Goal: Task Accomplishment & Management: Manage account settings

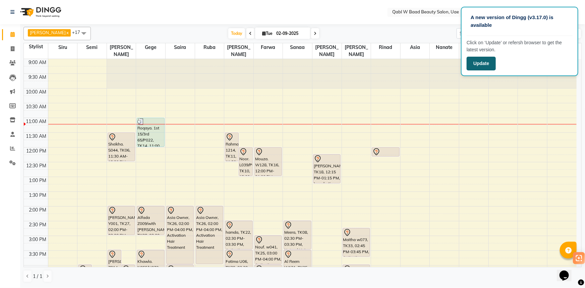
click at [490, 64] on button "Update" at bounding box center [481, 64] width 29 height 14
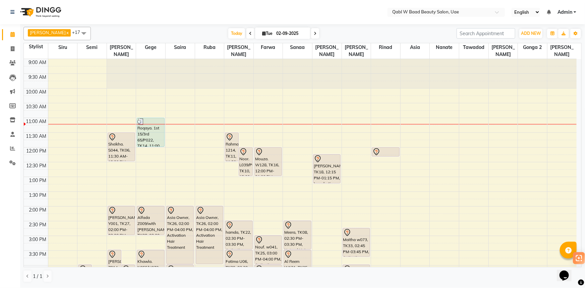
click at [132, 141] on div "Sheikha. S044, TK06, 11:30 AM-12:30 PM, Activation Hair Treatment" at bounding box center [121, 147] width 27 height 28
select select "7"
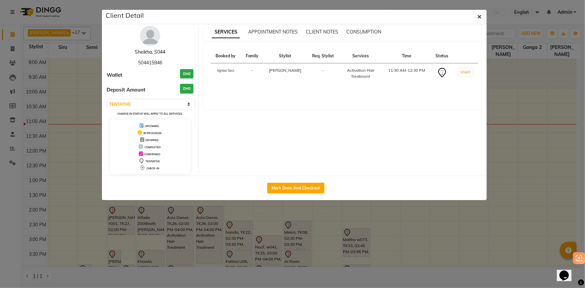
click at [154, 52] on link "Sheikha. S044" at bounding box center [150, 52] width 31 height 6
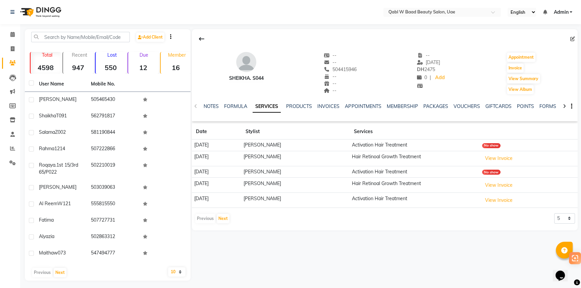
click at [205, 111] on div "NOTES FORMULA SERVICES PRODUCTS INVOICES APPOINTMENTS MEMBERSHIP PACKAGES VOUCH…" at bounding box center [377, 109] width 346 height 12
click at [207, 107] on link "NOTES" at bounding box center [211, 106] width 15 height 6
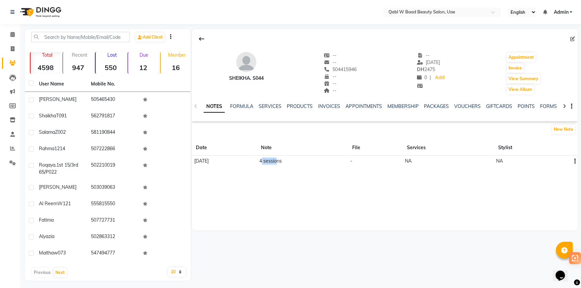
drag, startPoint x: 288, startPoint y: 159, endPoint x: 307, endPoint y: 156, distance: 19.4
click at [307, 156] on td "4 sessions" at bounding box center [302, 161] width 91 height 11
click at [326, 162] on td "4 sessions" at bounding box center [302, 161] width 91 height 11
click at [277, 107] on link "SERVICES" at bounding box center [270, 106] width 23 height 6
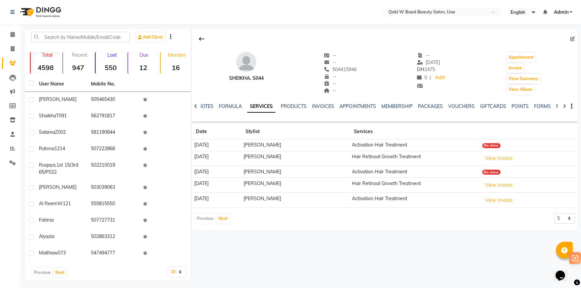
click at [573, 211] on app-client-history "Date Stylist Services 02-06-2025 Sabu Activation Hair Treatment No show 26-05-2…" at bounding box center [385, 174] width 386 height 100
click at [571, 216] on select "5 10 50 100 500" at bounding box center [564, 218] width 21 height 10
select select "500"
click at [554, 213] on select "5 10 50 100 500" at bounding box center [564, 218] width 21 height 10
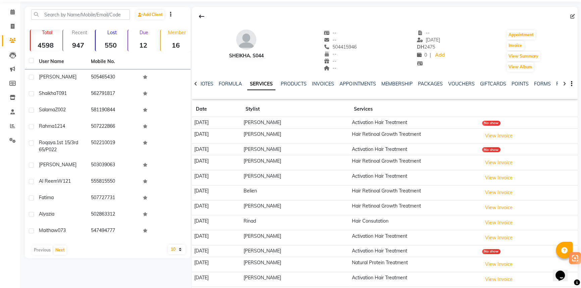
scroll to position [61, 0]
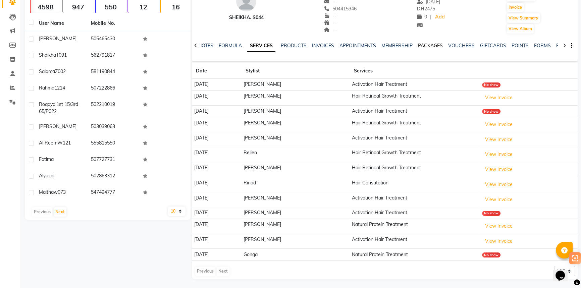
click at [423, 47] on link "PACKAGES" at bounding box center [429, 46] width 25 height 6
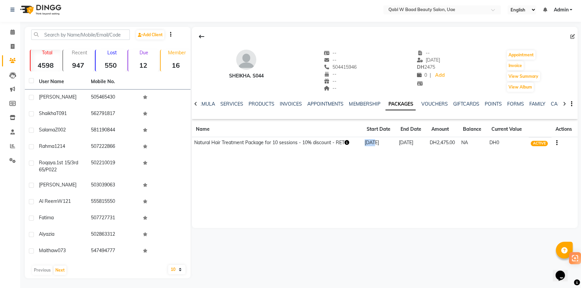
drag, startPoint x: 362, startPoint y: 145, endPoint x: 373, endPoint y: 145, distance: 11.1
click at [373, 145] on td "30-04-2025" at bounding box center [379, 143] width 34 height 12
click at [235, 102] on link "SERVICES" at bounding box center [231, 104] width 23 height 6
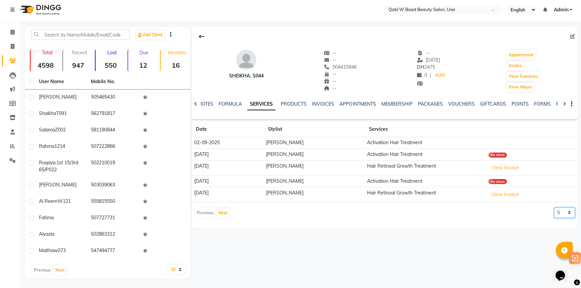
click at [567, 208] on select "5 10 50 100 500" at bounding box center [564, 213] width 21 height 10
select select "50"
click at [554, 208] on select "5 10 50 100 500" at bounding box center [564, 213] width 21 height 10
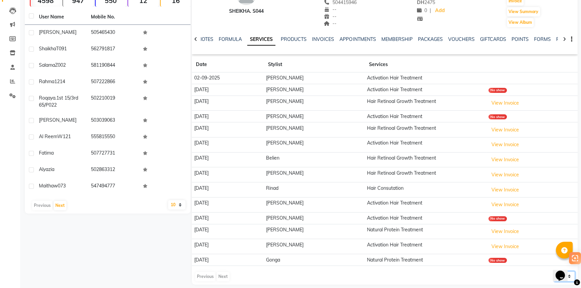
scroll to position [72, 0]
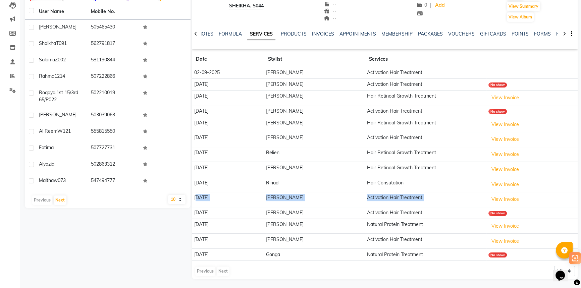
drag, startPoint x: 195, startPoint y: 199, endPoint x: 543, endPoint y: 202, distance: 347.1
click at [543, 202] on tr "30-04-2025 Sabu Activation Hair Treatment View Invoice" at bounding box center [385, 199] width 386 height 15
click at [157, 236] on div "Add Client Total 4598 Recent 947 Lost 550 Due 12 Member 16 User Name Mobile No.…" at bounding box center [108, 118] width 166 height 323
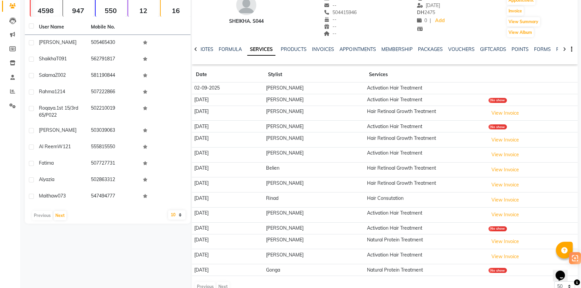
scroll to position [46, 0]
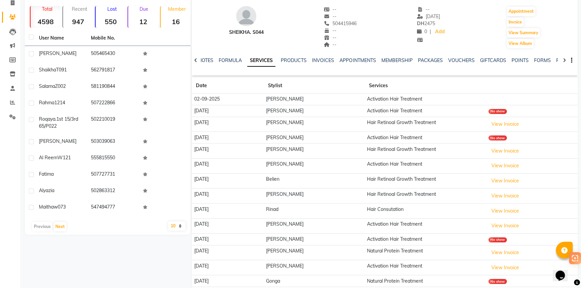
click at [152, 258] on div "Add Client Total 4598 Recent 947 Lost 550 Due 12 Member 16 User Name Mobile No.…" at bounding box center [108, 144] width 166 height 323
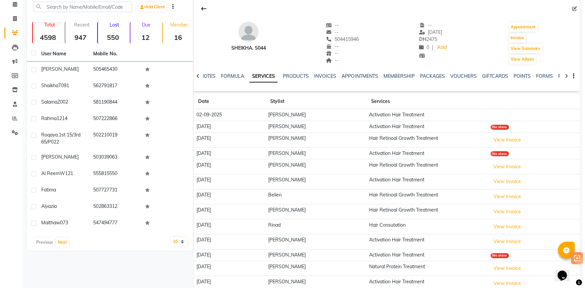
scroll to position [0, 0]
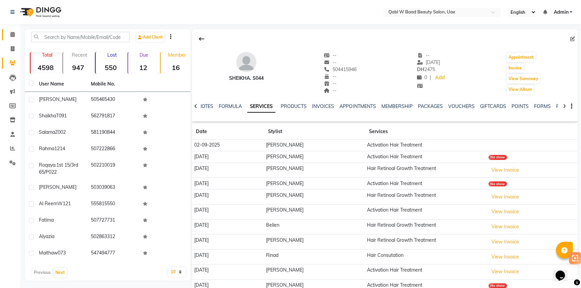
drag, startPoint x: 12, startPoint y: 28, endPoint x: 8, endPoint y: 31, distance: 4.7
click at [12, 28] on li "Calendar" at bounding box center [10, 34] width 20 height 14
click at [9, 36] on span at bounding box center [13, 35] width 12 height 8
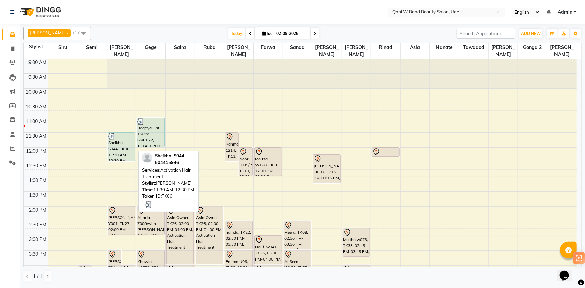
click at [124, 137] on div "Sheikha. S044, TK06, 11:30 AM-12:30 PM, Activation Hair Treatment" at bounding box center [121, 147] width 27 height 28
select select "3"
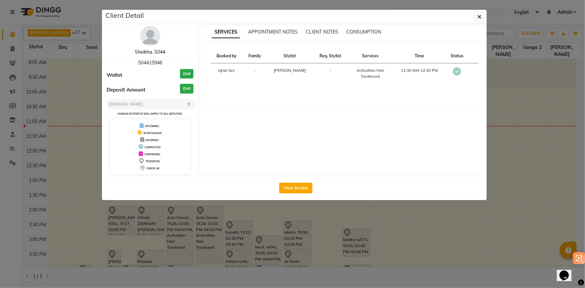
click at [154, 50] on link "Sheikha. S044" at bounding box center [150, 52] width 31 height 6
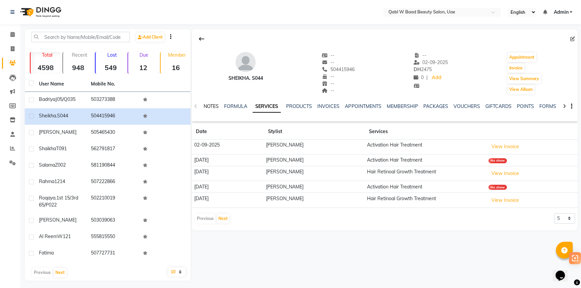
click at [216, 106] on link "NOTES" at bounding box center [211, 106] width 15 height 6
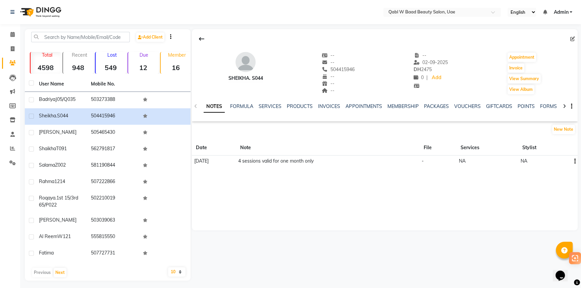
click at [576, 161] on td at bounding box center [573, 161] width 8 height 11
click at [575, 161] on td at bounding box center [573, 161] width 8 height 11
click at [573, 164] on button "button" at bounding box center [573, 161] width 4 height 7
click at [562, 161] on div "Edit" at bounding box center [558, 161] width 11 height 8
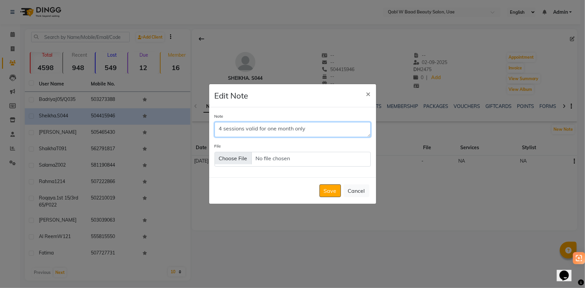
drag, startPoint x: 224, startPoint y: 130, endPoint x: 218, endPoint y: 130, distance: 5.7
click at [218, 130] on textarea "4 sessions valid for one month only" at bounding box center [293, 129] width 156 height 15
type textarea "more 3 sessions valid for one month only"
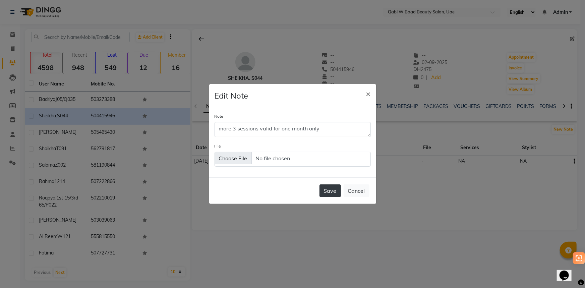
click at [335, 197] on button "Save" at bounding box center [330, 190] width 21 height 13
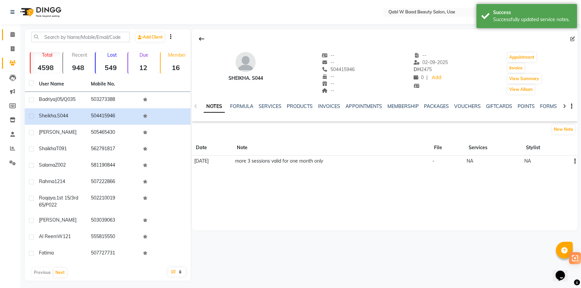
click at [6, 37] on link "Calendar" at bounding box center [10, 34] width 16 height 11
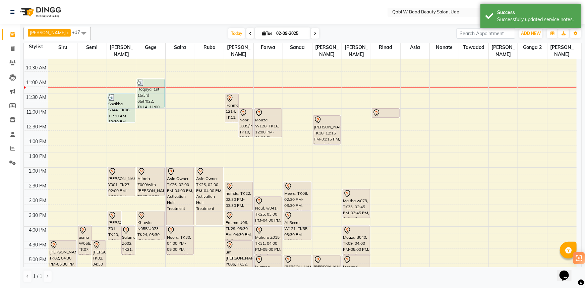
scroll to position [29, 0]
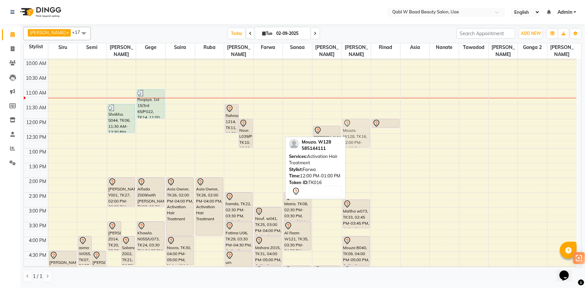
drag, startPoint x: 261, startPoint y: 121, endPoint x: 341, endPoint y: 120, distance: 80.1
click at [346, 120] on tr "Mead, TK02, 04:30 PM-05:30 PM, Heena Elajya asma W055, TK07, 04:00 PM-05:00 PM,…" at bounding box center [300, 252] width 553 height 442
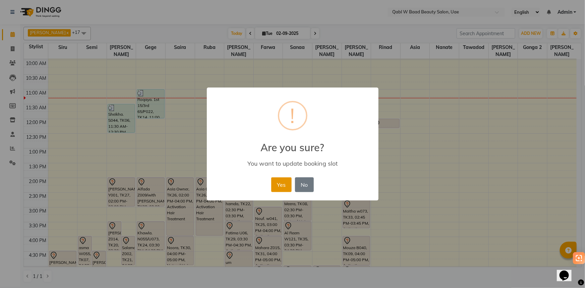
click at [273, 182] on button "Yes" at bounding box center [281, 184] width 20 height 15
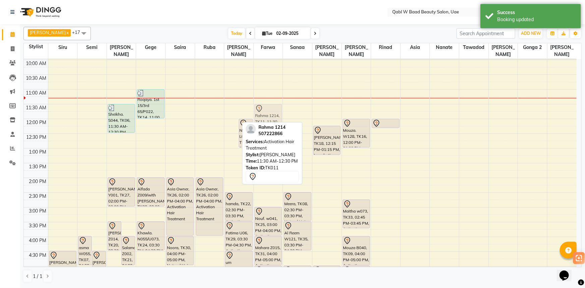
drag, startPoint x: 233, startPoint y: 114, endPoint x: 255, endPoint y: 113, distance: 21.8
click at [257, 113] on tr "Mead, TK02, 04:30 PM-05:30 PM, Heena Elajya asma W055, TK07, 04:00 PM-05:00 PM,…" at bounding box center [300, 252] width 553 height 442
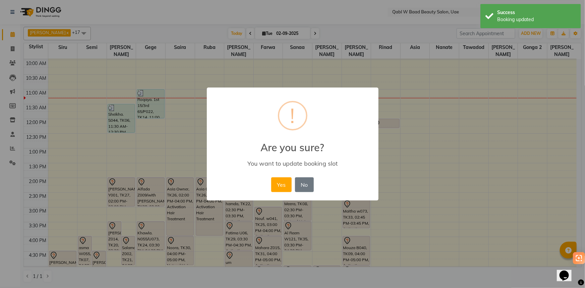
click at [278, 174] on div "× ! Are you sure? You want to update booking slot Yes No No" at bounding box center [293, 144] width 172 height 113
click at [280, 182] on button "Yes" at bounding box center [281, 184] width 20 height 15
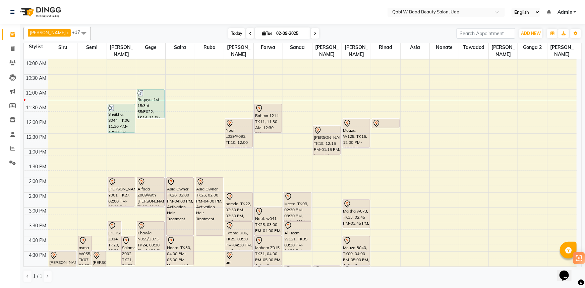
click at [228, 34] on span "Today" at bounding box center [236, 33] width 17 height 10
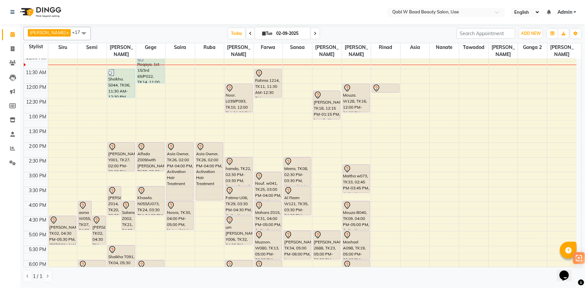
scroll to position [46, 0]
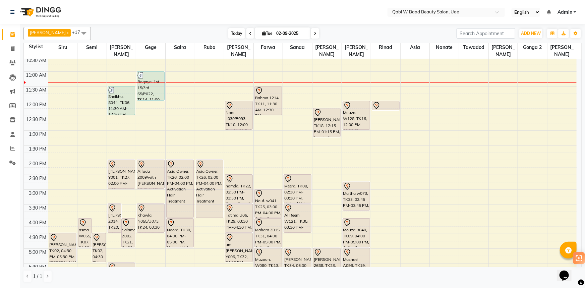
click at [231, 29] on span "Today" at bounding box center [236, 33] width 17 height 10
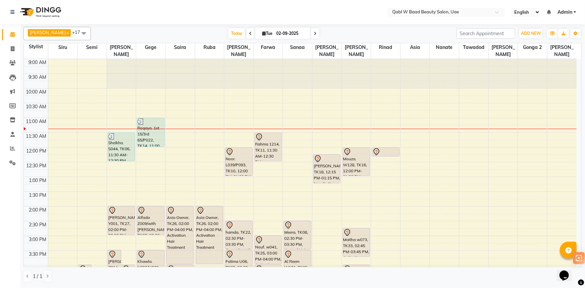
scroll to position [59, 0]
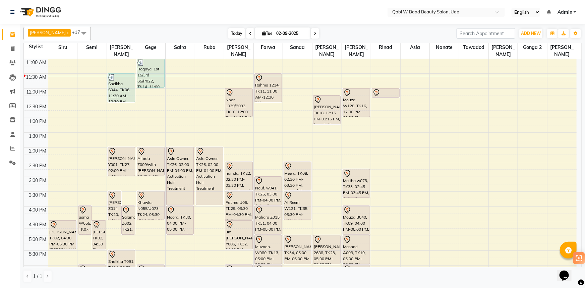
click at [228, 35] on span "Today" at bounding box center [236, 33] width 17 height 10
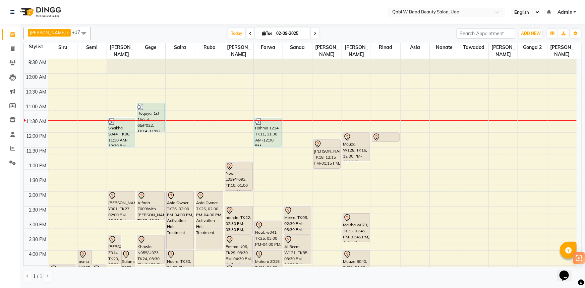
scroll to position [16, 0]
click at [230, 37] on span "Today" at bounding box center [236, 33] width 17 height 10
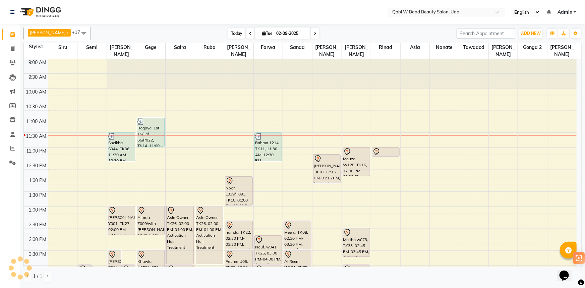
scroll to position [59, 0]
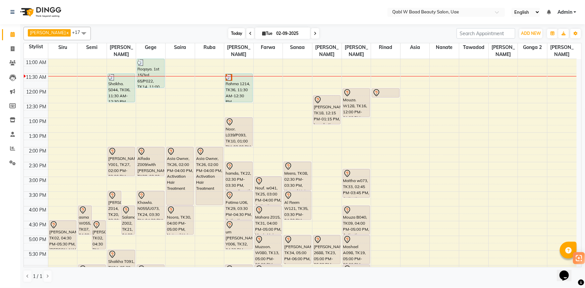
click at [228, 28] on span "Today" at bounding box center [236, 33] width 17 height 10
click at [228, 33] on span "Today" at bounding box center [236, 33] width 17 height 10
click at [136, 18] on nav "Select Location × Qabl W Baad Beauty Salon, Uae English ENGLISH Español العربية…" at bounding box center [292, 12] width 585 height 24
click at [228, 30] on span "Today" at bounding box center [236, 33] width 17 height 10
click at [155, 23] on nav "Select Location × Qabl W Baad Beauty Salon, Uae English ENGLISH Español العربية…" at bounding box center [292, 12] width 585 height 24
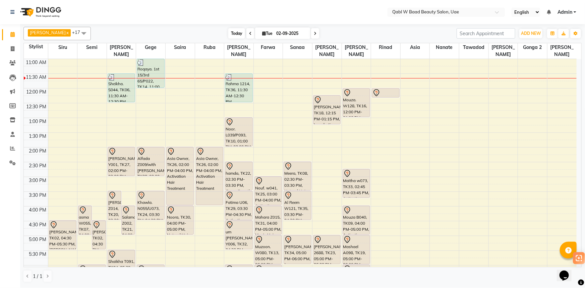
click at [231, 32] on span "Today" at bounding box center [236, 33] width 17 height 10
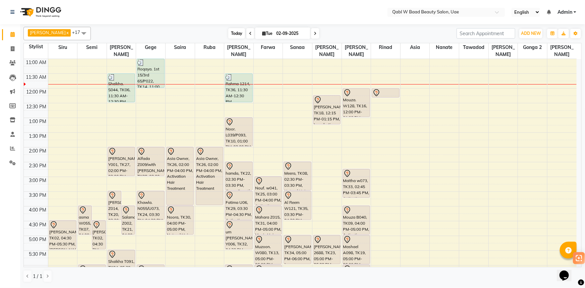
click at [232, 34] on span "Today" at bounding box center [236, 33] width 17 height 10
click at [230, 38] on div "Today Tue 02-09-2025" at bounding box center [274, 34] width 92 height 10
click at [224, 39] on div "Sonia x Siru x Sonita x Semi x Sanaa x Saira x Sabu x Ruba x Nanate x Luna x Ja…" at bounding box center [302, 33] width 558 height 13
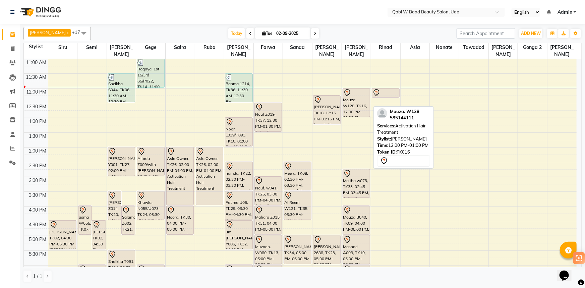
click at [359, 97] on div "Mouza. W128, TK16, 12:00 PM-01:00 PM, Activation Hair Treatment" at bounding box center [356, 103] width 27 height 28
select select "7"
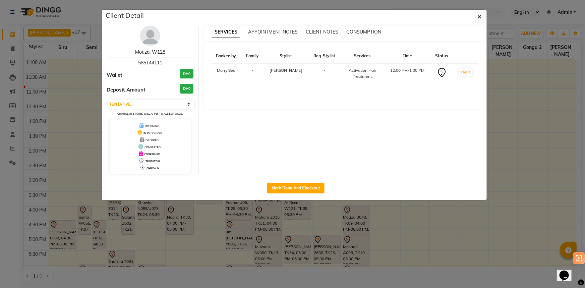
click at [152, 50] on link "Mouza. W128" at bounding box center [150, 52] width 30 height 6
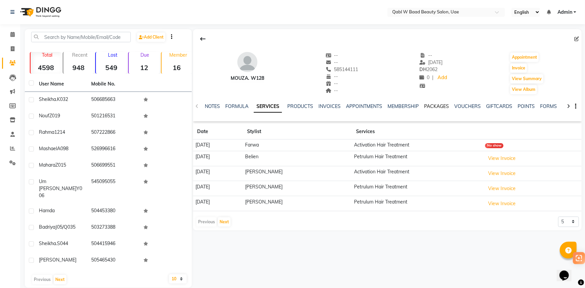
click at [429, 107] on link "PACKAGES" at bounding box center [436, 106] width 25 height 6
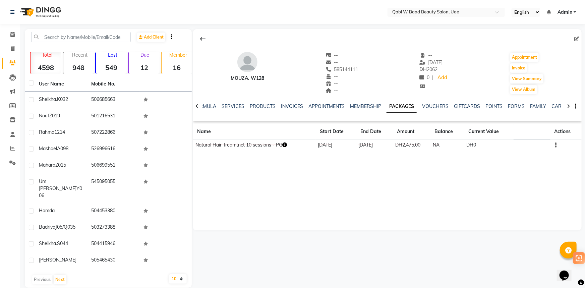
drag, startPoint x: 325, startPoint y: 144, endPoint x: 348, endPoint y: 144, distance: 23.1
click at [348, 144] on td "23-04-2025" at bounding box center [336, 145] width 41 height 12
click at [291, 175] on div "Mouza. W128 -- -- 585144111 -- -- -- -- 11-06-2025 DH 2062 0 | Add Appointment …" at bounding box center [387, 129] width 389 height 201
click at [242, 108] on ul "NOTES FORMULA SERVICES PRODUCTS INVOICES APPOINTMENTS MEMBERSHIP PACKAGES VOUCH…" at bounding box center [385, 106] width 425 height 7
click at [235, 106] on link "SERVICES" at bounding box center [233, 106] width 23 height 6
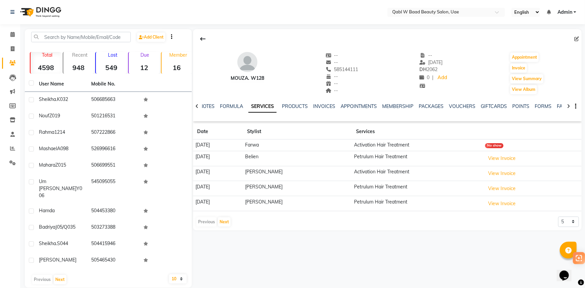
click at [576, 227] on div "Mouza. W128 -- -- 585144111 -- -- -- -- 11-06-2025 DH 2062 0 | Add Appointment …" at bounding box center [387, 129] width 389 height 201
drag, startPoint x: 570, startPoint y: 220, endPoint x: 567, endPoint y: 224, distance: 4.6
click at [570, 220] on select "5 10 50 100 500" at bounding box center [568, 222] width 21 height 10
select select "500"
click at [558, 217] on select "5 10 50 100 500" at bounding box center [568, 222] width 21 height 10
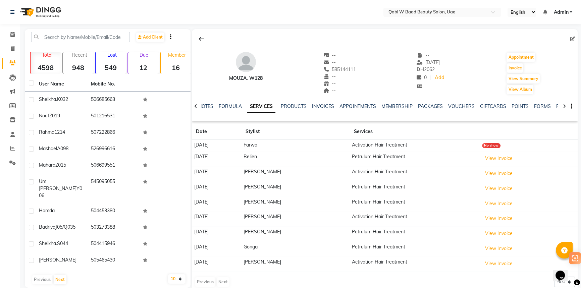
click at [342, 71] on span "585144111" at bounding box center [339, 69] width 33 height 6
copy span "585144111"
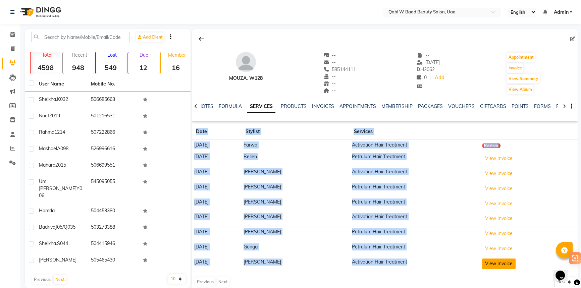
drag, startPoint x: 456, startPoint y: 261, endPoint x: 502, endPoint y: 266, distance: 45.5
click at [502, 266] on tr "25-04-2025 Sabu Activation Hair Treatment View Invoice" at bounding box center [385, 263] width 386 height 15
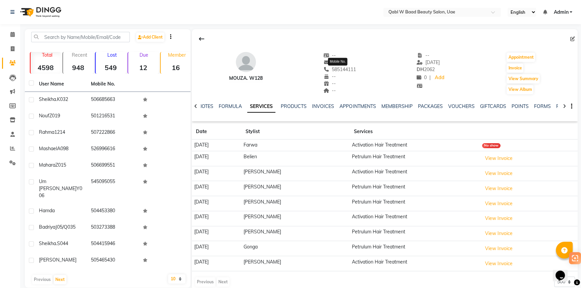
click at [332, 70] on span "585144111" at bounding box center [339, 69] width 33 height 6
copy span "585144111"
click at [430, 110] on div "PACKAGES" at bounding box center [429, 106] width 25 height 7
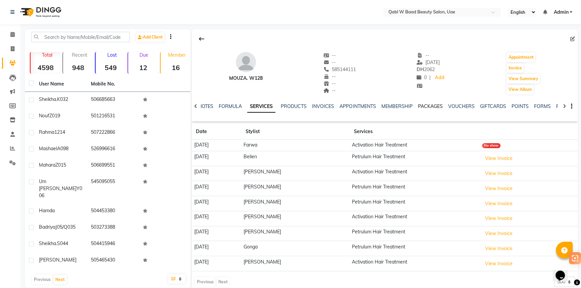
click at [430, 108] on link "PACKAGES" at bounding box center [429, 106] width 25 height 6
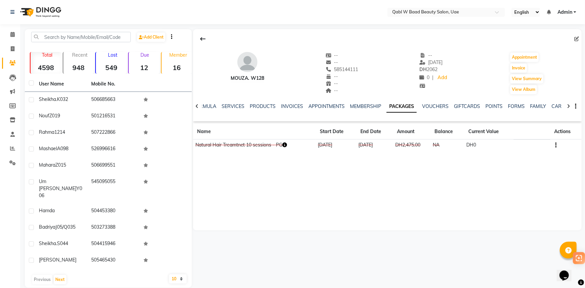
click at [287, 144] on icon "button" at bounding box center [285, 145] width 5 height 5
click at [313, 209] on div "Mouza. W128 -- -- 585144111 -- -- -- -- 11-06-2025 DH 2062 0 | Add Appointment …" at bounding box center [387, 129] width 389 height 201
click at [350, 70] on span "585144111" at bounding box center [342, 69] width 33 height 6
copy span "585144111"
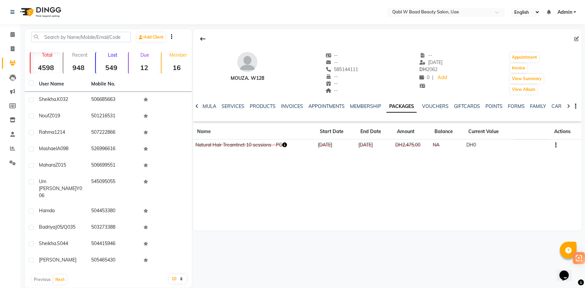
click at [20, 33] on li "Calendar" at bounding box center [10, 34] width 20 height 14
click at [17, 34] on span at bounding box center [13, 35] width 12 height 8
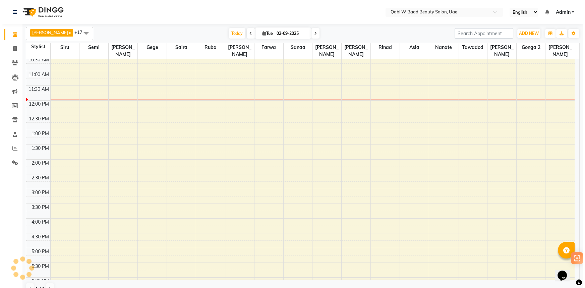
scroll to position [11, 0]
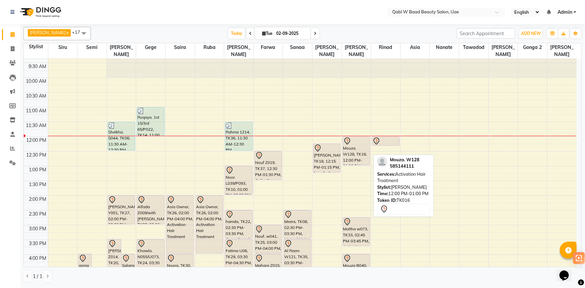
click at [345, 144] on div "Mouza. W128, TK16, 12:00 PM-01:00 PM, Activation Hair Treatment" at bounding box center [356, 151] width 27 height 28
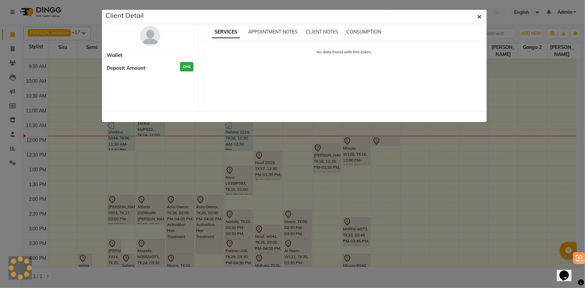
select select "7"
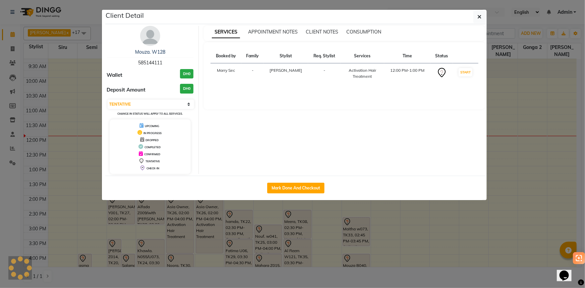
click at [162, 49] on div "Mouza. W128" at bounding box center [150, 52] width 87 height 7
click at [160, 50] on link "Mouza. W128" at bounding box center [150, 52] width 30 height 6
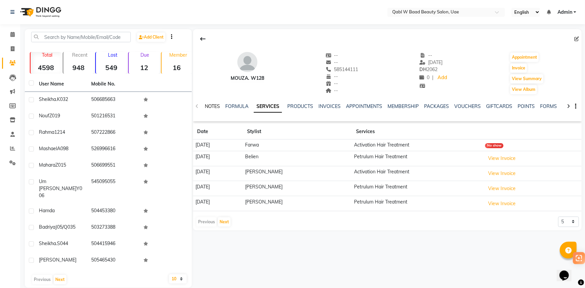
click at [211, 106] on link "NOTES" at bounding box center [212, 106] width 15 height 6
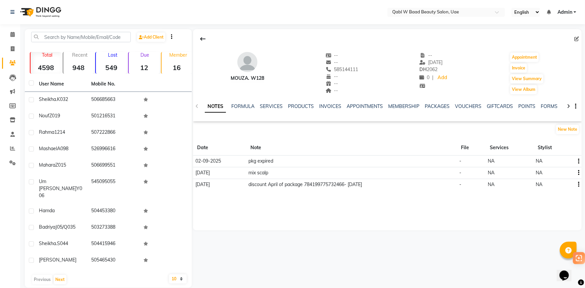
drag, startPoint x: 241, startPoint y: 181, endPoint x: 384, endPoint y: 186, distance: 143.6
click at [384, 186] on tr "23-04-2025 discount April of package 784199775732466- 19/04/1997 - NA NA" at bounding box center [387, 184] width 389 height 11
click at [384, 186] on td "discount April of package 784199775732466- 19/04/1997" at bounding box center [351, 184] width 211 height 11
click at [565, 128] on button "New Note" at bounding box center [567, 129] width 23 height 9
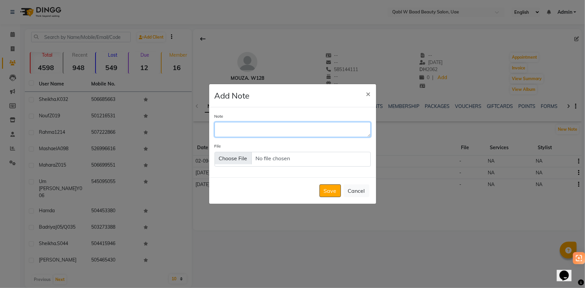
drag, startPoint x: 265, startPoint y: 131, endPoint x: 270, endPoint y: 132, distance: 5.7
click at [265, 131] on textarea "Note" at bounding box center [293, 129] width 156 height 15
click at [352, 125] on textarea "she has validity for 1 week more for last sessions , until" at bounding box center [293, 129] width 156 height 15
click at [355, 126] on textarea "she has validity for 1 week more for last sessions , until" at bounding box center [293, 129] width 156 height 15
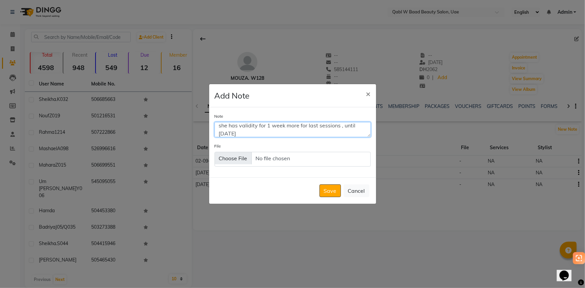
type textarea "she has validity for 1 week more for last sessions , until 9/9/2025"
click at [335, 190] on button "Save" at bounding box center [330, 190] width 21 height 13
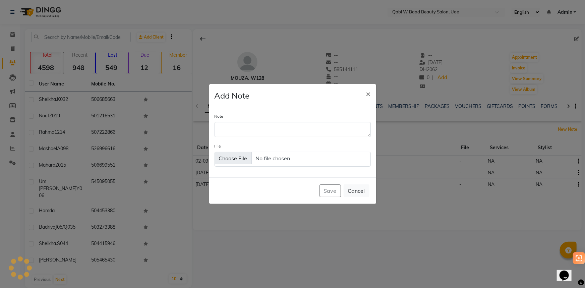
scroll to position [0, 0]
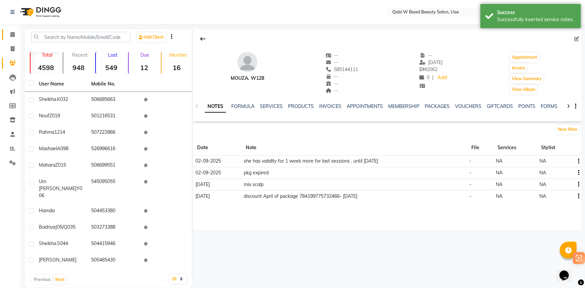
drag, startPoint x: 15, startPoint y: 37, endPoint x: 9, endPoint y: 38, distance: 5.5
click at [14, 37] on span at bounding box center [13, 35] width 12 height 8
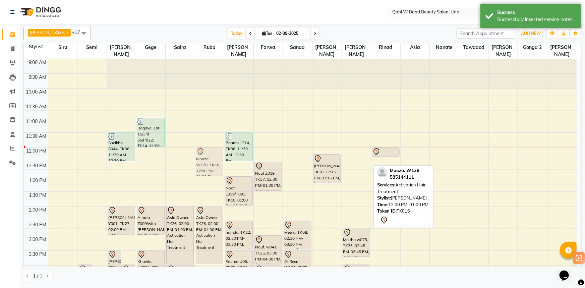
drag, startPoint x: 349, startPoint y: 151, endPoint x: 214, endPoint y: 153, distance: 135.1
click at [214, 153] on tr "Mead, TK02, 04:30 PM-05:30 PM, Heena Elajya asma W055, TK07, 04:00 PM-05:00 PM,…" at bounding box center [300, 280] width 553 height 442
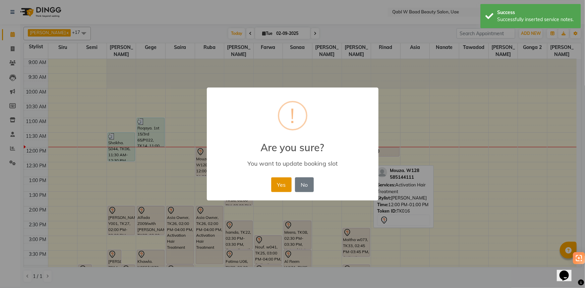
click at [291, 181] on button "Yes" at bounding box center [281, 184] width 20 height 15
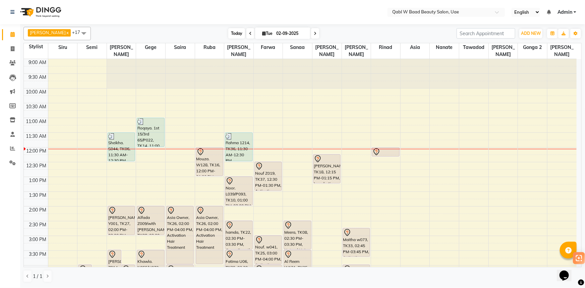
click at [232, 32] on span "Today" at bounding box center [236, 33] width 17 height 10
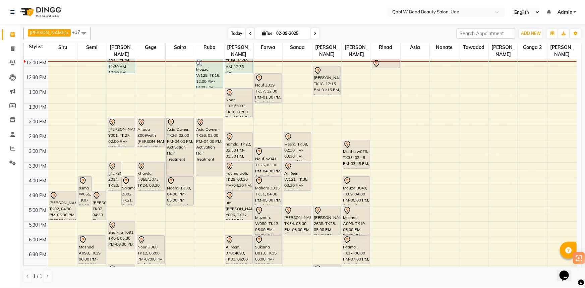
click at [228, 29] on span "Today" at bounding box center [236, 33] width 17 height 10
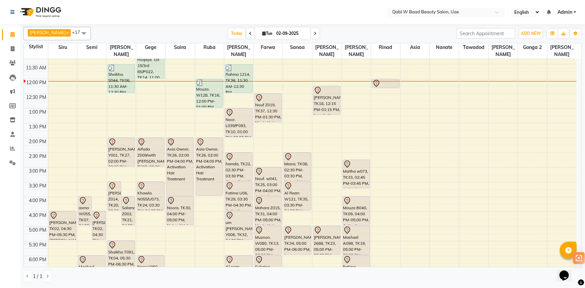
scroll to position [58, 0]
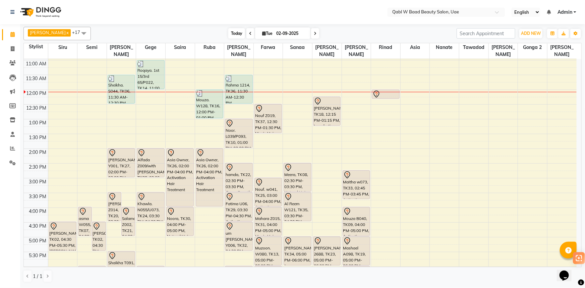
click at [228, 30] on span "Today" at bounding box center [236, 33] width 17 height 10
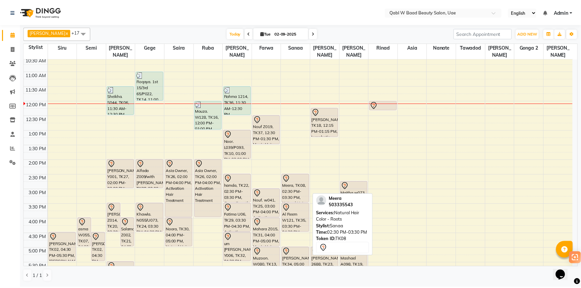
scroll to position [0, 0]
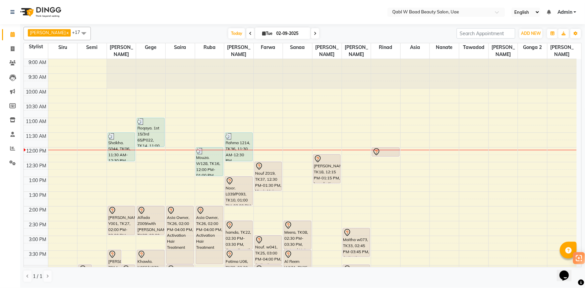
click at [145, 127] on div "Roqaya. 1st 15/3rd 65/P022, TK14, 11:00 AM-12:00 PM, Natural Hair Color" at bounding box center [150, 132] width 27 height 29
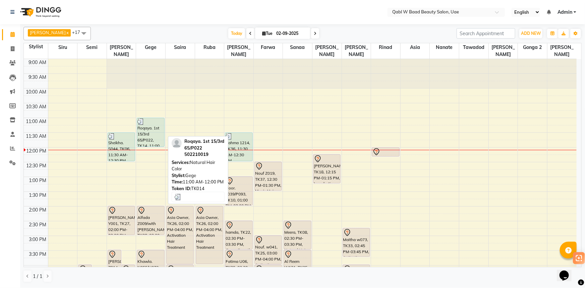
click at [149, 118] on div at bounding box center [150, 121] width 26 height 7
select select "3"
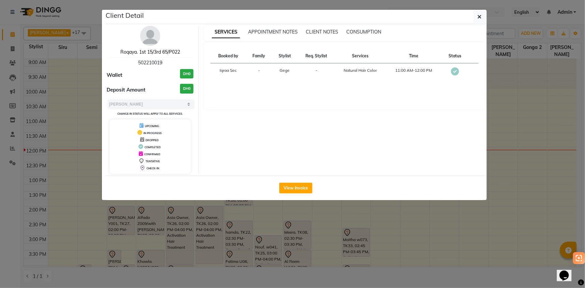
click at [146, 50] on link "Roqaya. 1st 15/3rd 65/P022" at bounding box center [150, 52] width 60 height 6
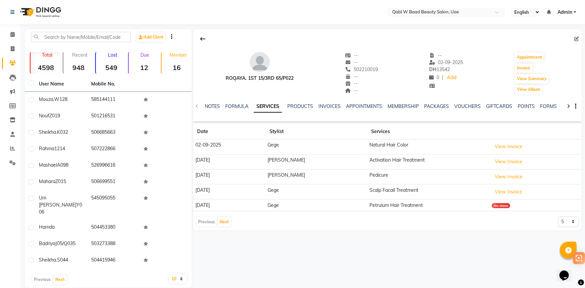
click at [211, 103] on div "NOTES" at bounding box center [212, 106] width 15 height 7
click at [206, 107] on link "NOTES" at bounding box center [212, 106] width 15 height 6
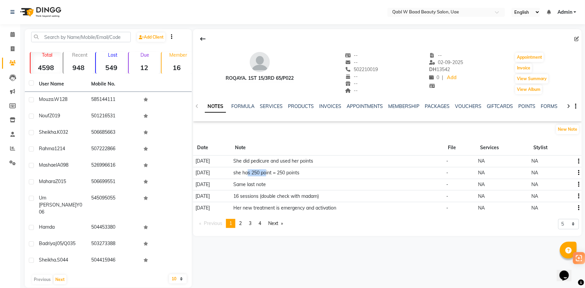
drag, startPoint x: 265, startPoint y: 171, endPoint x: 284, endPoint y: 174, distance: 19.4
click at [284, 174] on td "she has 250 point = 250 points" at bounding box center [337, 173] width 213 height 12
drag, startPoint x: 298, startPoint y: 174, endPoint x: 309, endPoint y: 175, distance: 11.4
click at [309, 175] on td "she has 250 point = 250 points" at bounding box center [337, 173] width 213 height 12
click at [10, 35] on icon at bounding box center [12, 34] width 4 height 5
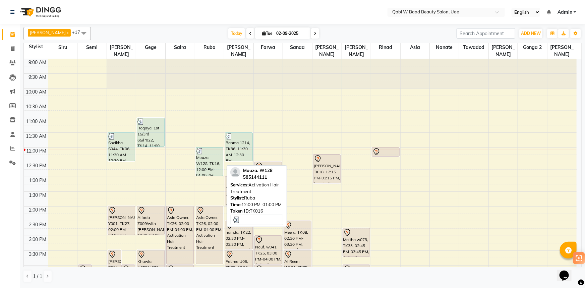
click at [215, 154] on div "Mouza. W128, TK16, 12:00 PM-01:00 PM, Activation Hair Treatment" at bounding box center [209, 162] width 27 height 28
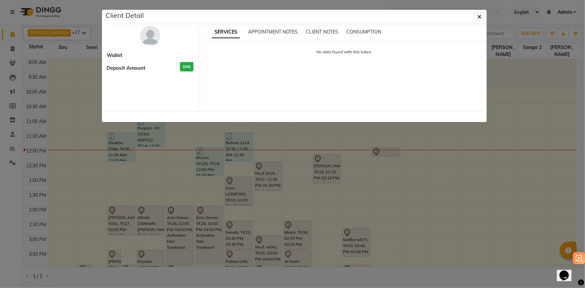
select select "3"
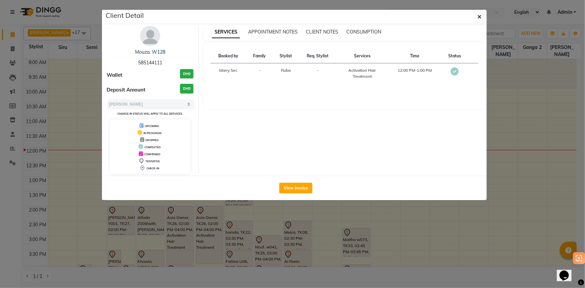
click at [146, 67] on div "Mouza. W128 585144111 Wallet DH0 Deposit Amount DH0 Select MARK DONE UPCOMING C…" at bounding box center [150, 100] width 97 height 148
click at [146, 65] on span "585144111" at bounding box center [150, 63] width 24 height 6
copy span "585144111"
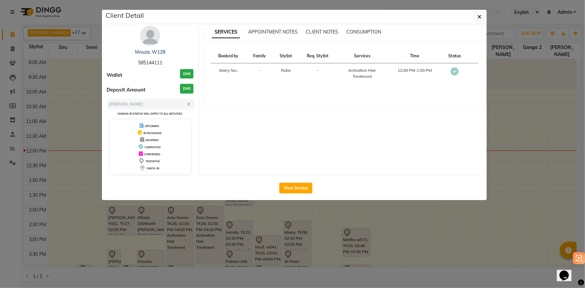
copy span "585144111"
click at [90, 58] on ngb-modal-window "Client Detail Mouza. W128 585144111 Wallet DH0 Deposit Amount DH0 Select MARK D…" at bounding box center [292, 144] width 585 height 288
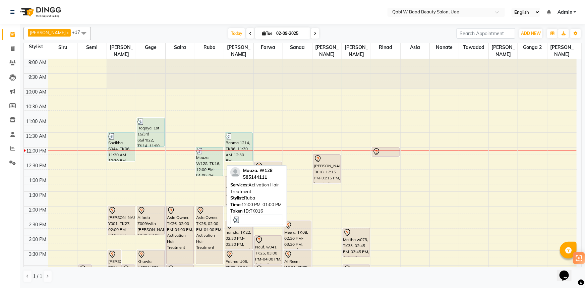
click at [199, 148] on div "Mouza. W128, TK16, 12:00 PM-01:00 PM, Activation Hair Treatment" at bounding box center [209, 162] width 27 height 28
select select "3"
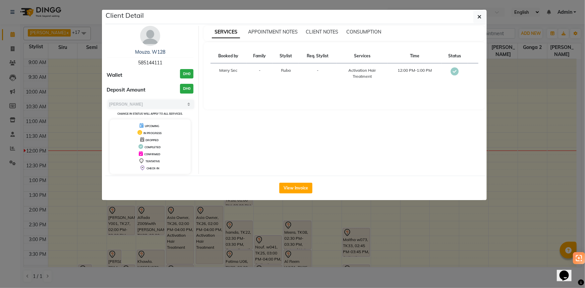
click at [295, 222] on ngb-modal-window "Client Detail Mouza. W128 585144111 Wallet DH0 Deposit Amount DH0 Select MARK D…" at bounding box center [292, 144] width 585 height 288
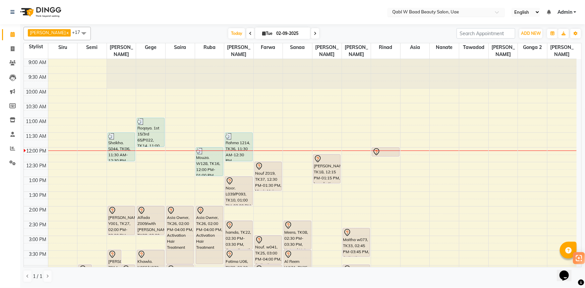
click at [476, 13] on input "text" at bounding box center [439, 12] width 97 height 7
click at [228, 33] on span "Today" at bounding box center [236, 33] width 17 height 10
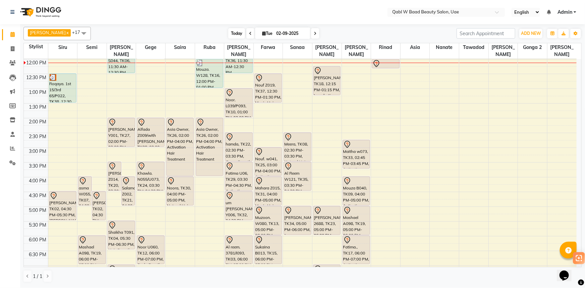
click at [233, 36] on span "Today" at bounding box center [236, 33] width 17 height 10
click at [228, 32] on span "Today" at bounding box center [236, 33] width 17 height 10
click at [232, 31] on span "Today" at bounding box center [236, 33] width 17 height 10
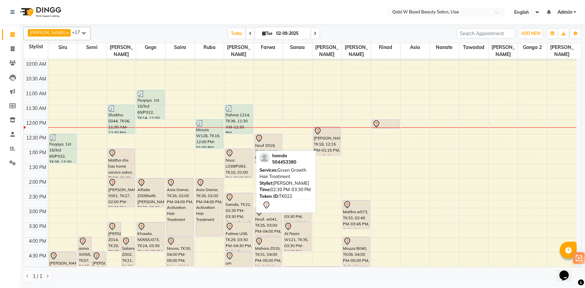
scroll to position [27, 0]
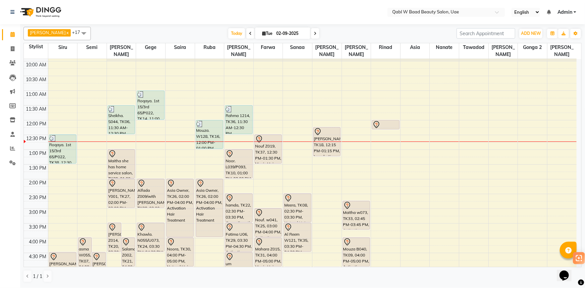
drag, startPoint x: 11, startPoint y: 13, endPoint x: 262, endPoint y: 30, distance: 250.7
click at [262, 30] on span "Tue 02-09-2025" at bounding box center [282, 32] width 55 height 11
click at [261, 34] on span "Tue" at bounding box center [268, 33] width 14 height 5
select select "9"
select select "2025"
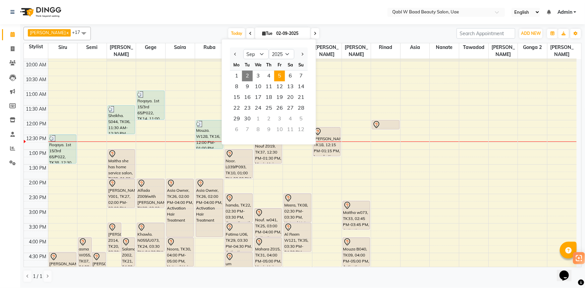
click at [282, 75] on span "5" at bounding box center [279, 76] width 11 height 11
type input "05-09-2025"
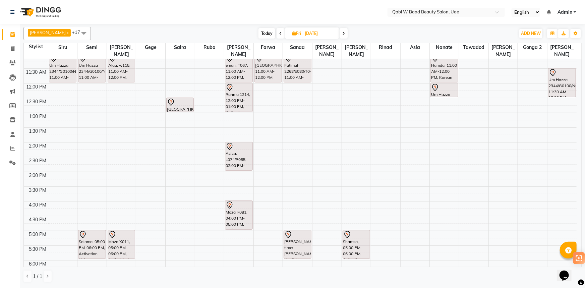
scroll to position [57, 0]
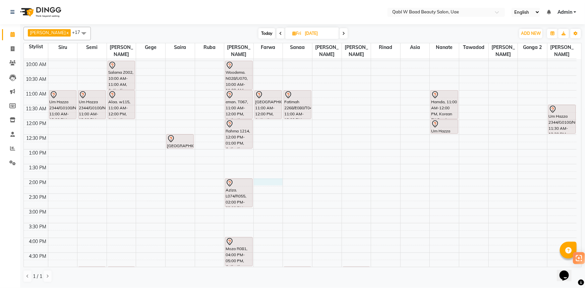
click at [268, 172] on div "8:00 AM 8:30 AM 9:00 AM 9:30 AM 10:00 AM 10:30 AM 11:00 AM 11:30 AM 12:00 PM 12…" at bounding box center [300, 238] width 553 height 472
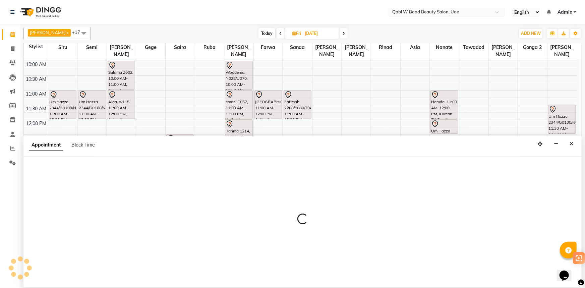
select select "56789"
select select "840"
select select "tentative"
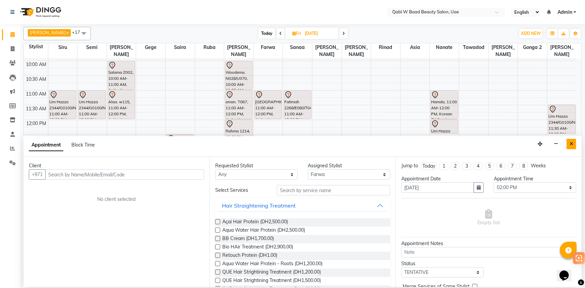
click at [571, 144] on icon "Close" at bounding box center [572, 144] width 4 height 5
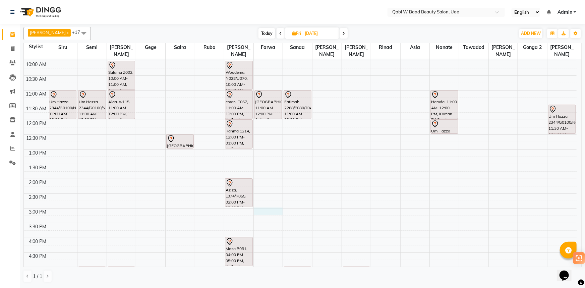
click at [278, 203] on div "8:00 AM 8:30 AM 9:00 AM 9:30 AM 10:00 AM 10:30 AM 11:00 AM 11:30 AM 12:00 PM 12…" at bounding box center [300, 238] width 553 height 472
select select "56789"
select select "900"
select select "tentative"
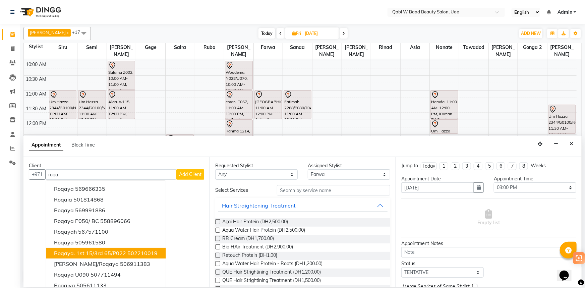
click at [137, 251] on ngb-highlight "502210019" at bounding box center [142, 253] width 30 height 7
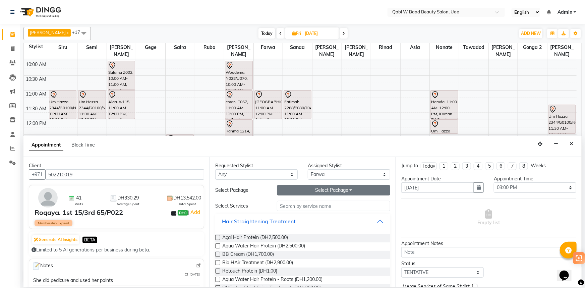
type input "502210019"
click at [311, 185] on button "Select Package Toggle Dropdown" at bounding box center [333, 190] width 113 height 10
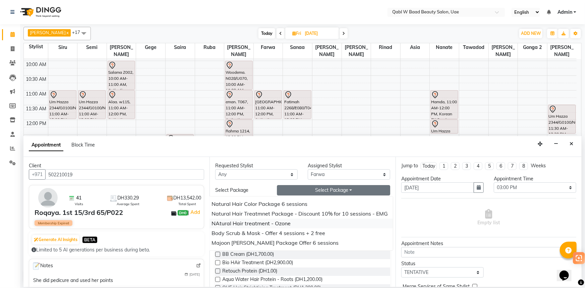
click at [300, 223] on li "NAtural Hair treatment - Ozone" at bounding box center [300, 224] width 186 height 10
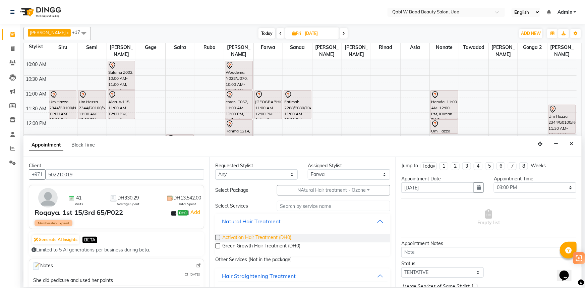
click at [252, 237] on span "Activation Hair Treatment (DH0)" at bounding box center [256, 238] width 69 height 8
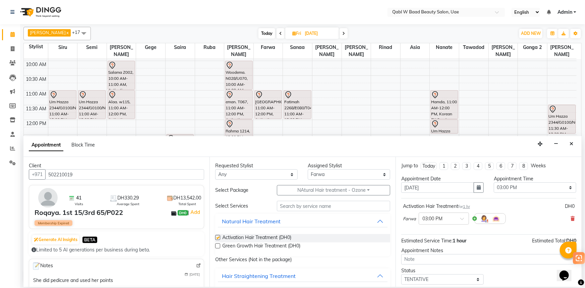
checkbox input "false"
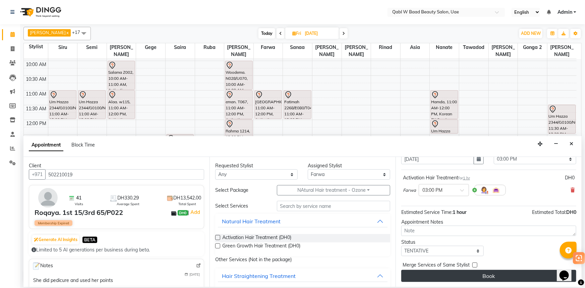
click at [493, 274] on button "Book" at bounding box center [488, 276] width 175 height 12
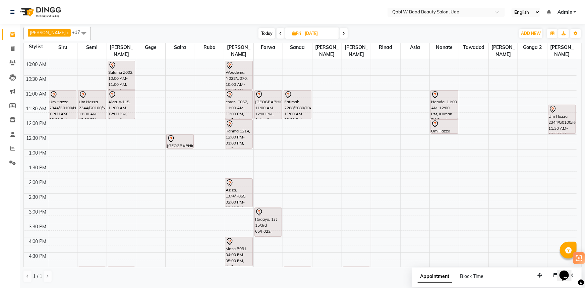
click at [264, 37] on span "Today" at bounding box center [267, 33] width 17 height 10
type input "02-09-2025"
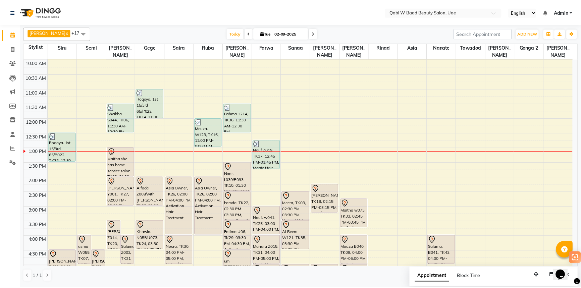
scroll to position [0, 0]
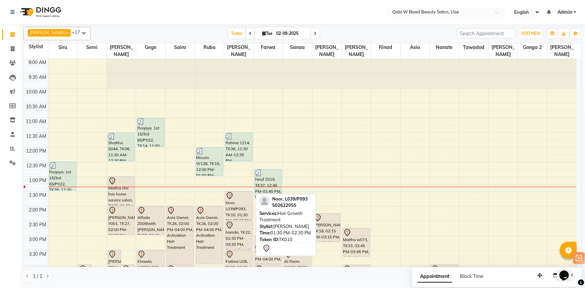
click at [234, 203] on div "Noor. L039/P093, TK10, 01:30 PM-02:30 PM, Hair Growth Treatment" at bounding box center [238, 205] width 27 height 29
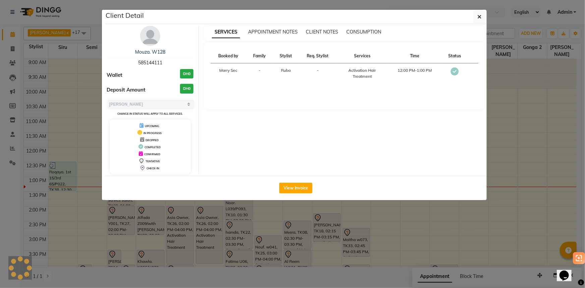
select select "7"
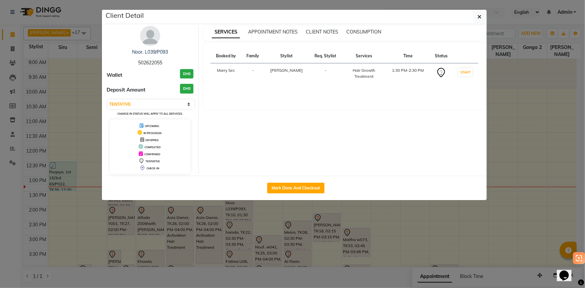
click at [142, 57] on div "Noor. L039/P093 502622055" at bounding box center [150, 58] width 87 height 18
click at [143, 52] on link "Noor. L039/P093" at bounding box center [150, 52] width 36 height 6
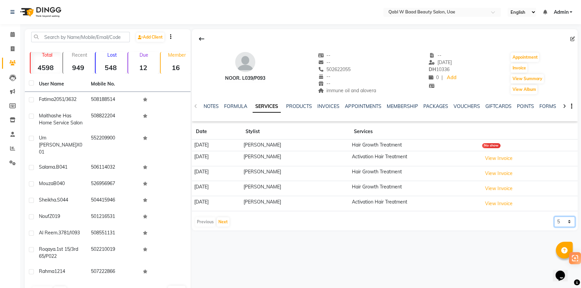
click at [568, 225] on select "5 10 50 100 500" at bounding box center [564, 222] width 21 height 10
select select "100"
click at [554, 217] on select "5 10 50 100 500" at bounding box center [564, 222] width 21 height 10
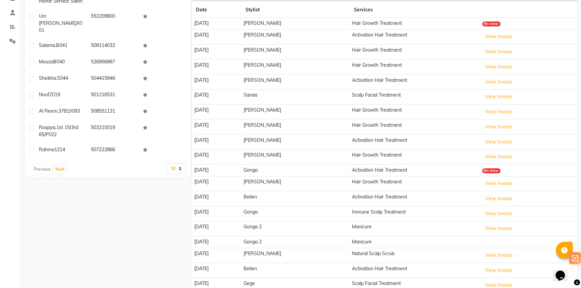
scroll to position [30, 0]
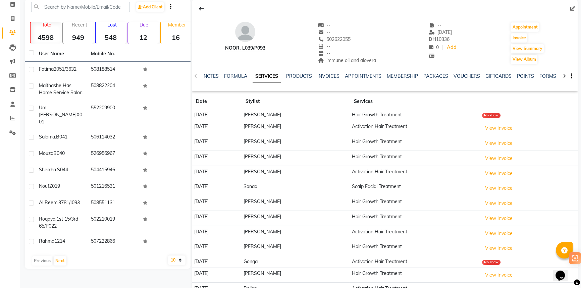
click at [211, 125] on td "26-08-2025" at bounding box center [216, 128] width 49 height 15
click at [200, 187] on td "12-08-2025" at bounding box center [216, 188] width 49 height 15
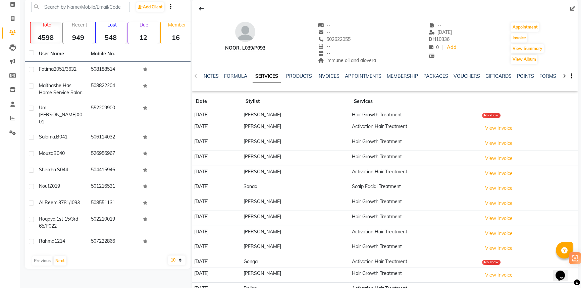
click at [342, 42] on div "502622055" at bounding box center [347, 39] width 58 height 7
copy span "502622055"
click at [366, 63] on span "immune oil and alovera" at bounding box center [347, 60] width 58 height 6
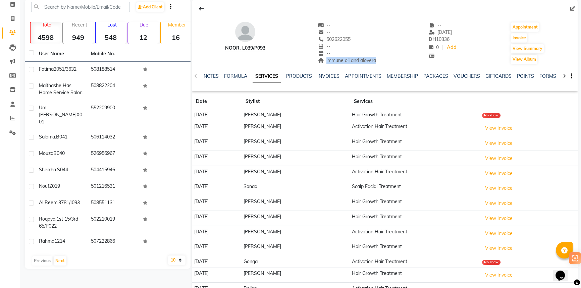
click at [366, 63] on span "immune oil and alovera" at bounding box center [347, 60] width 58 height 6
click at [329, 36] on div "502622055" at bounding box center [347, 39] width 58 height 7
copy span "502622055"
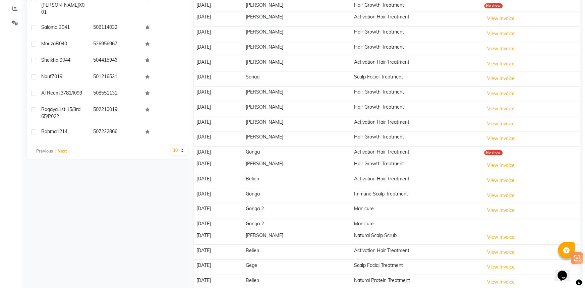
scroll to position [0, 0]
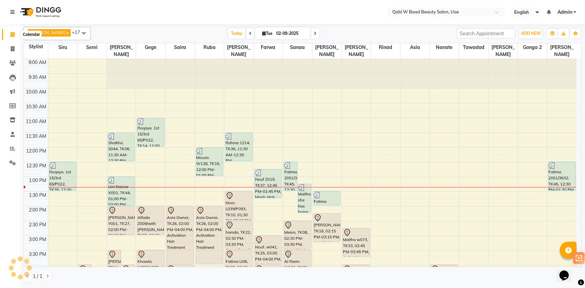
click at [8, 37] on span at bounding box center [13, 35] width 12 height 8
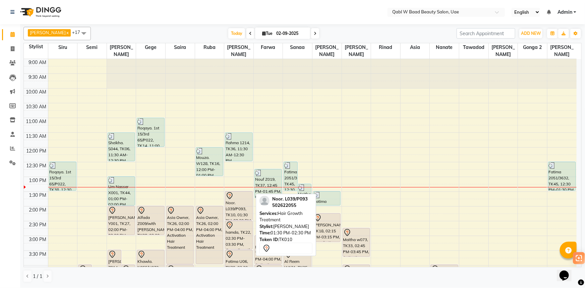
click at [242, 198] on div "Noor. L039/P093, TK10, 01:30 PM-02:30 PM, Hair Growth Treatment" at bounding box center [238, 205] width 27 height 29
select select "7"
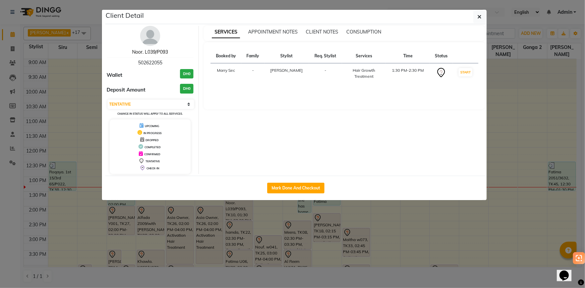
click at [151, 53] on link "Noor. L039/P093" at bounding box center [150, 52] width 36 height 6
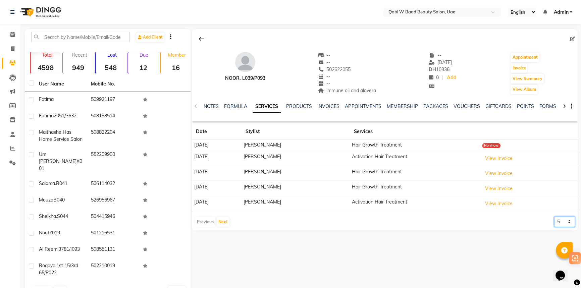
click at [574, 221] on select "5 10 50 100 500" at bounding box center [564, 222] width 21 height 10
select select "500"
click at [554, 217] on select "5 10 50 100 500" at bounding box center [564, 222] width 21 height 10
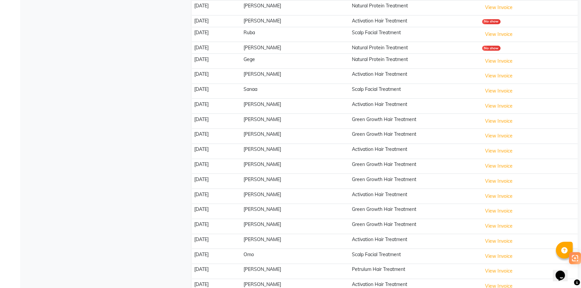
scroll to position [731, 0]
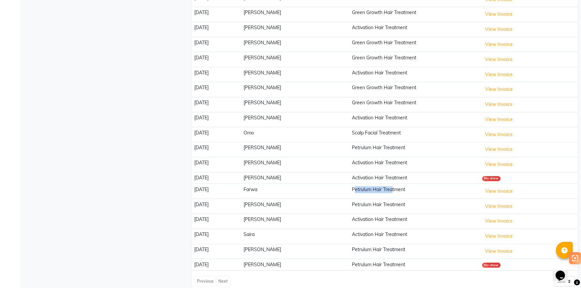
drag, startPoint x: 342, startPoint y: 181, endPoint x: 406, endPoint y: 186, distance: 64.2
click at [387, 184] on td "Petrulum Hair Treatment" at bounding box center [414, 191] width 130 height 15
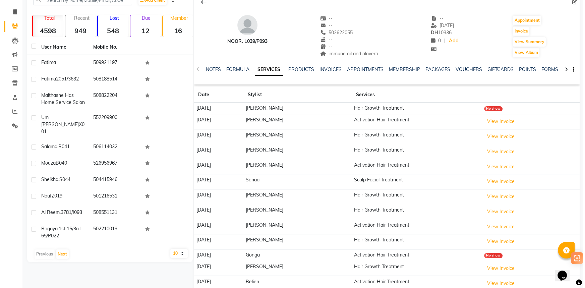
scroll to position [0, 0]
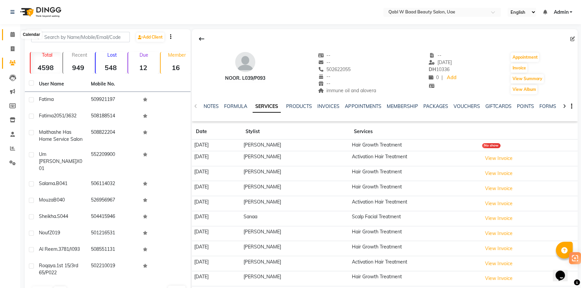
click at [8, 36] on span at bounding box center [13, 35] width 12 height 8
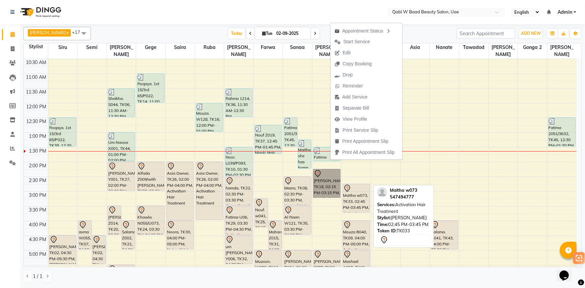
scroll to position [30, 0]
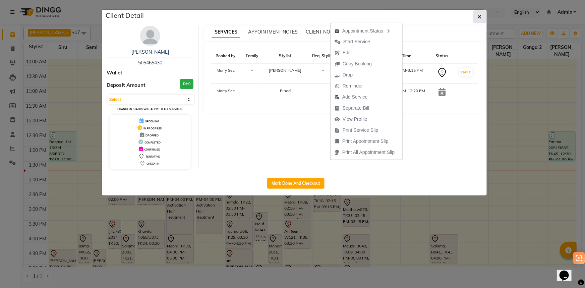
drag, startPoint x: 483, startPoint y: 23, endPoint x: 479, endPoint y: 22, distance: 3.7
click at [482, 23] on div "Client Detail" at bounding box center [296, 17] width 382 height 14
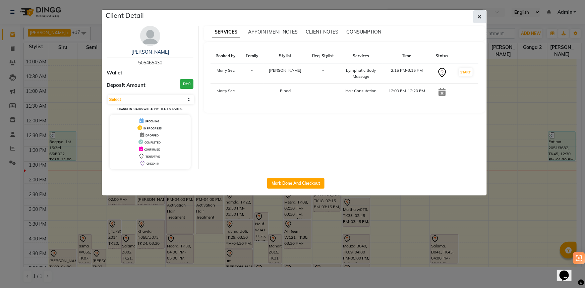
click at [477, 20] on button "button" at bounding box center [479, 16] width 13 height 13
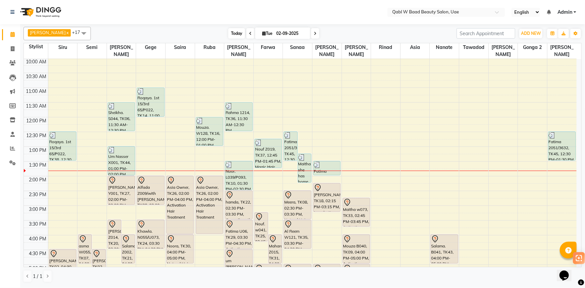
click at [228, 32] on span "Today" at bounding box center [236, 33] width 17 height 10
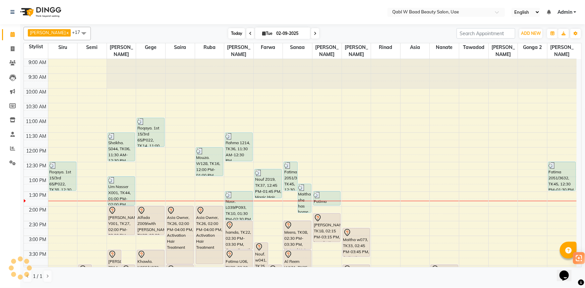
scroll to position [118, 0]
